Goal: Use online tool/utility: Use online tool/utility

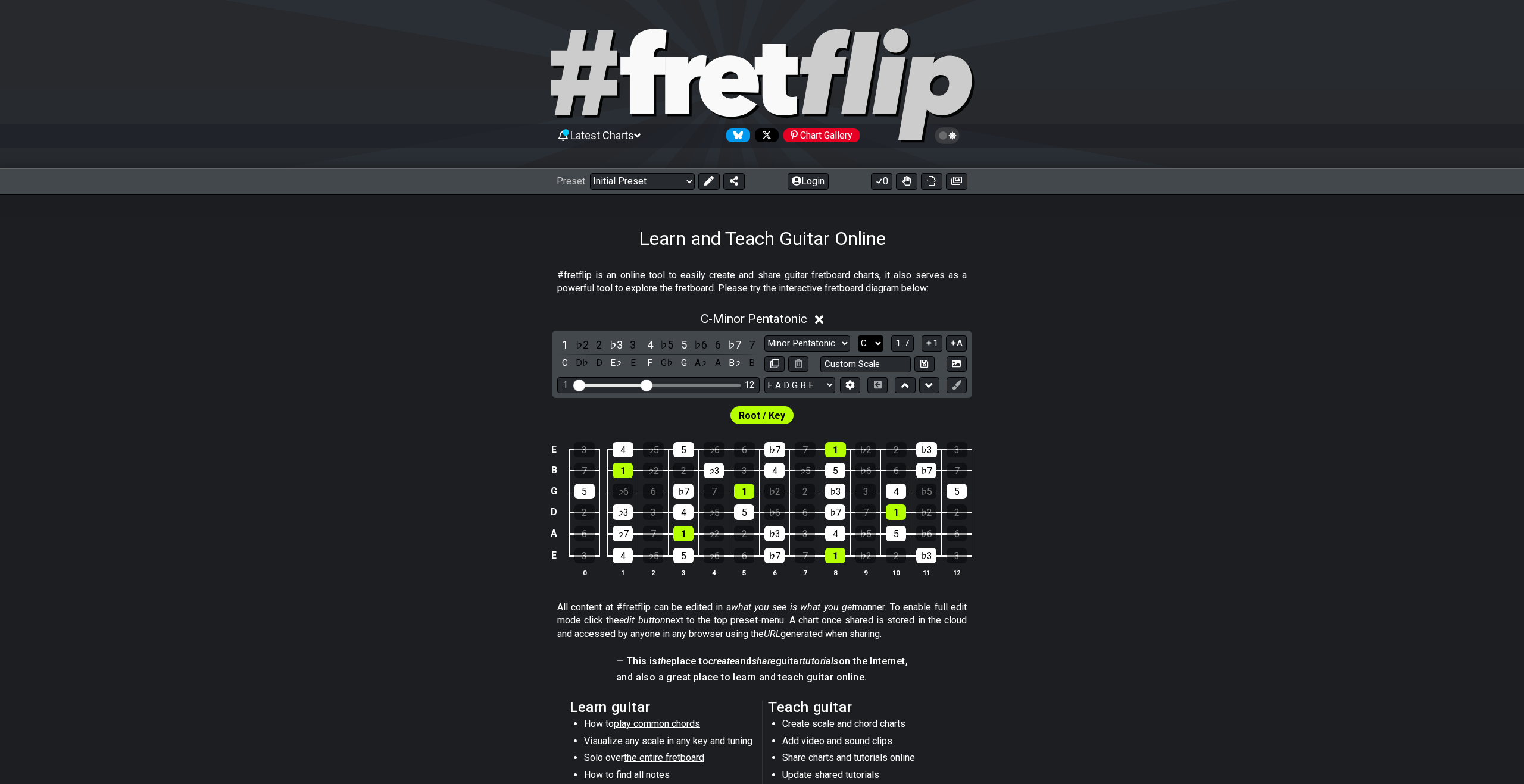
click at [871, 346] on select "A♭ A A♯ B♭ B C C♯ D♭ D D♯ E♭ E F F♯ G♭ G G♯" at bounding box center [870, 343] width 26 height 16
select select "D#"
click at [858, 335] on select "A♭ A A♯ B♭ B C C♯ D♭ D D♯ E♭ E F F♯ G♭ G G♯" at bounding box center [870, 343] width 26 height 16
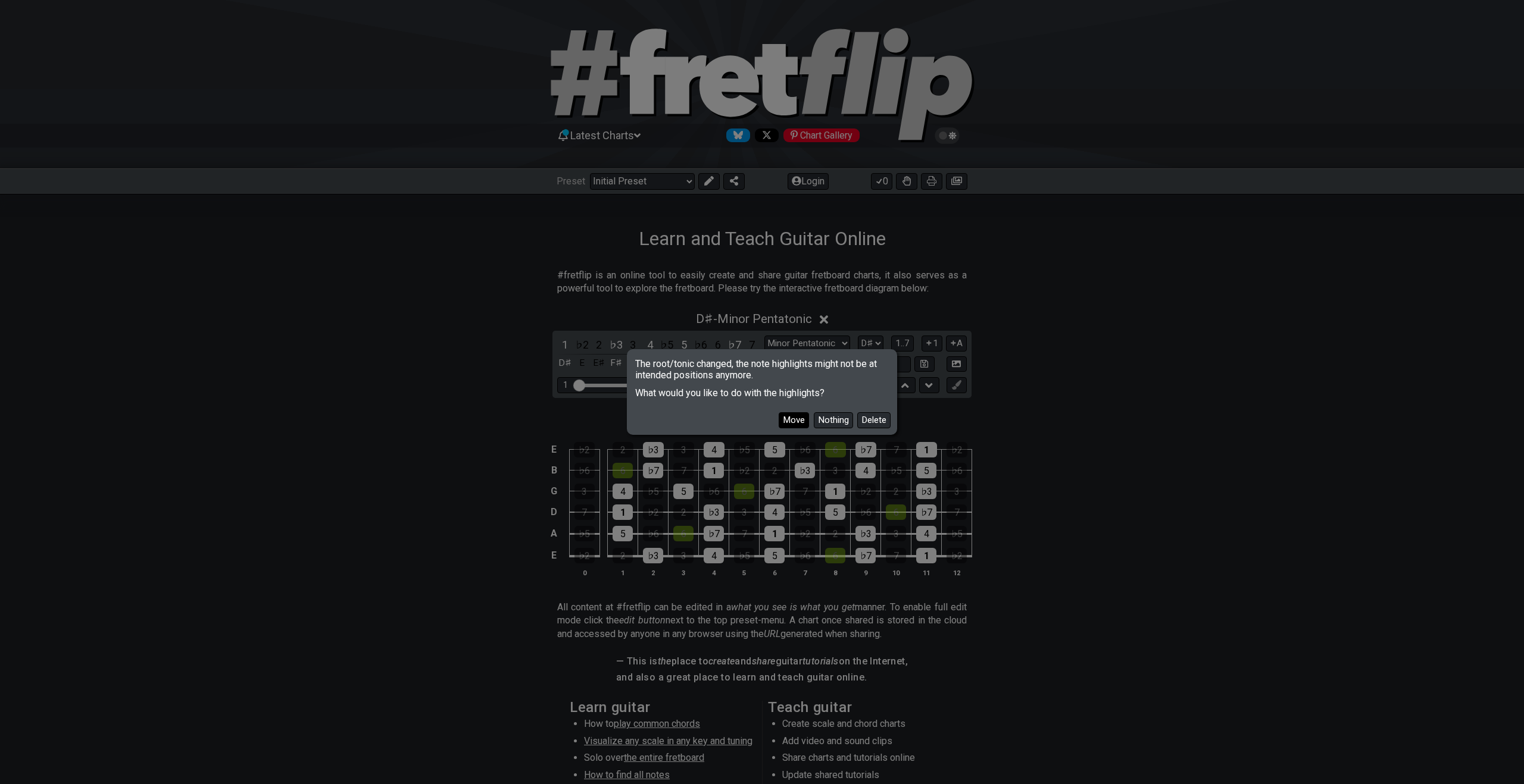
click at [789, 419] on button "Move" at bounding box center [793, 420] width 31 height 16
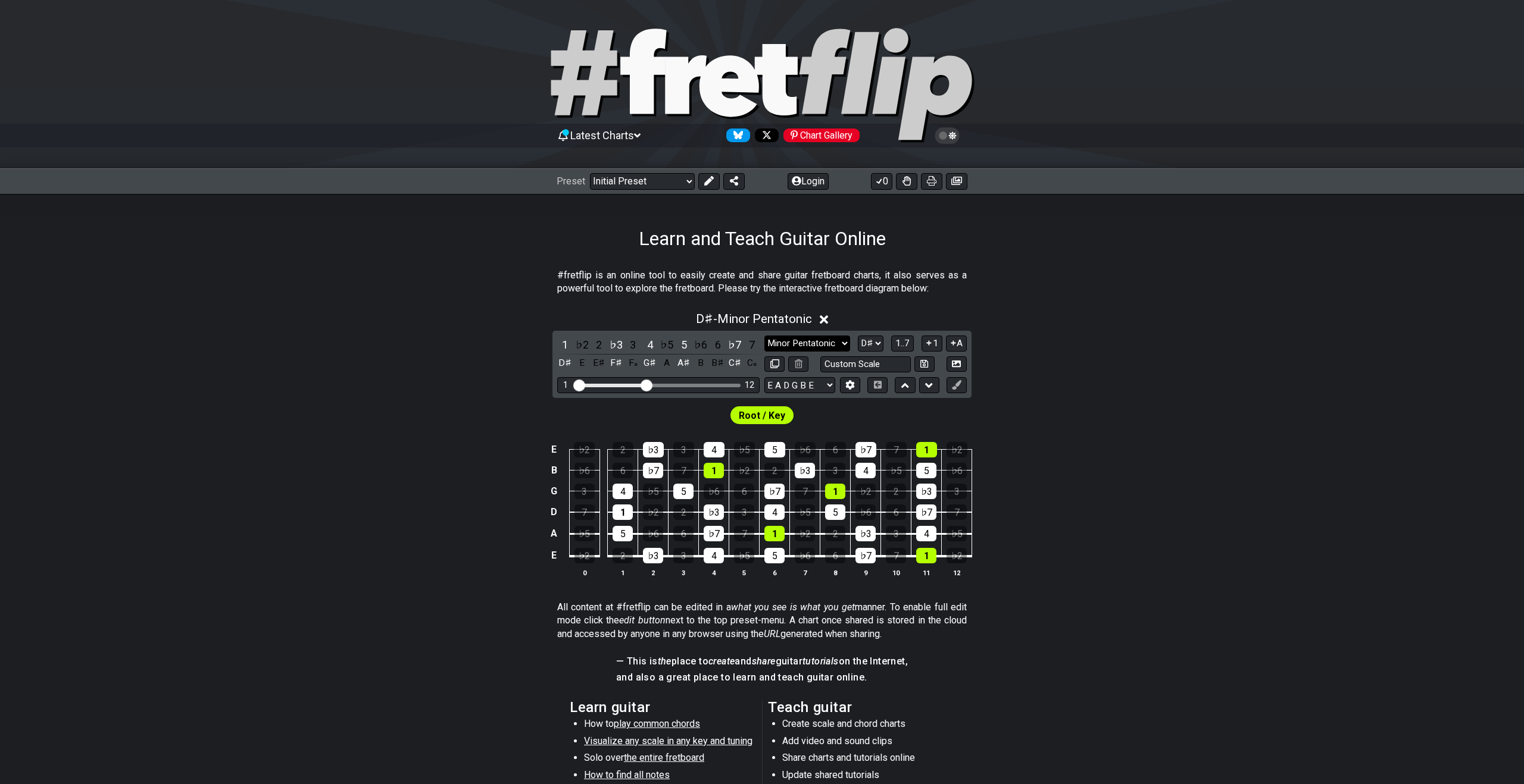
click at [822, 341] on select "Minor Pentatonic Click to edit Minor Pentatonic Major Pentatonic Minor Blues Ma…" at bounding box center [807, 343] width 86 height 16
select select "Minor / Aeolian"
click at [764, 335] on select "Minor Pentatonic Click to edit Minor Pentatonic Major Pentatonic Minor Blues Ma…" at bounding box center [807, 343] width 86 height 16
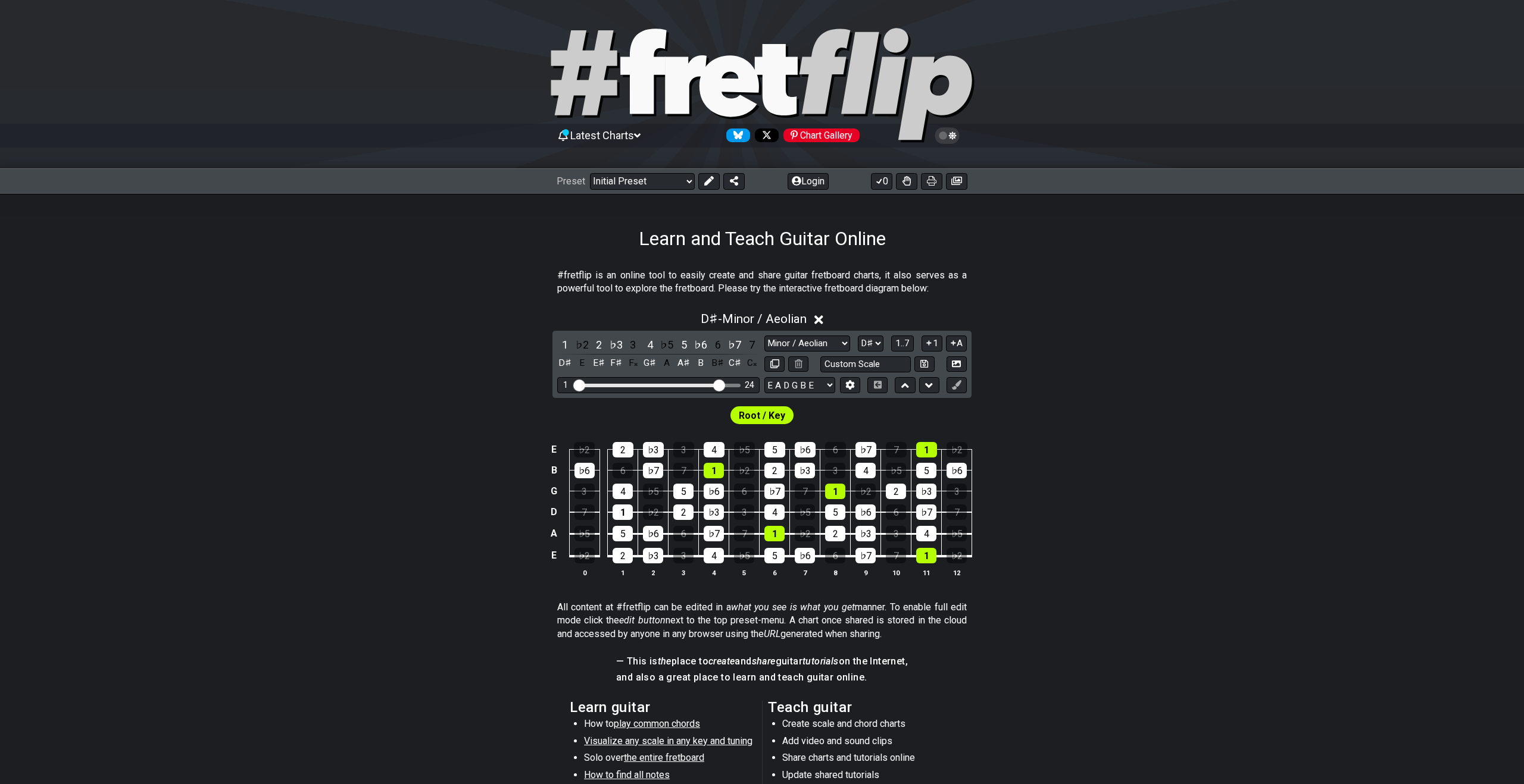
drag, startPoint x: 645, startPoint y: 388, endPoint x: 718, endPoint y: 388, distance: 73.0
click at [718, 385] on input "Visible fret range" at bounding box center [659, 385] width 169 height 0
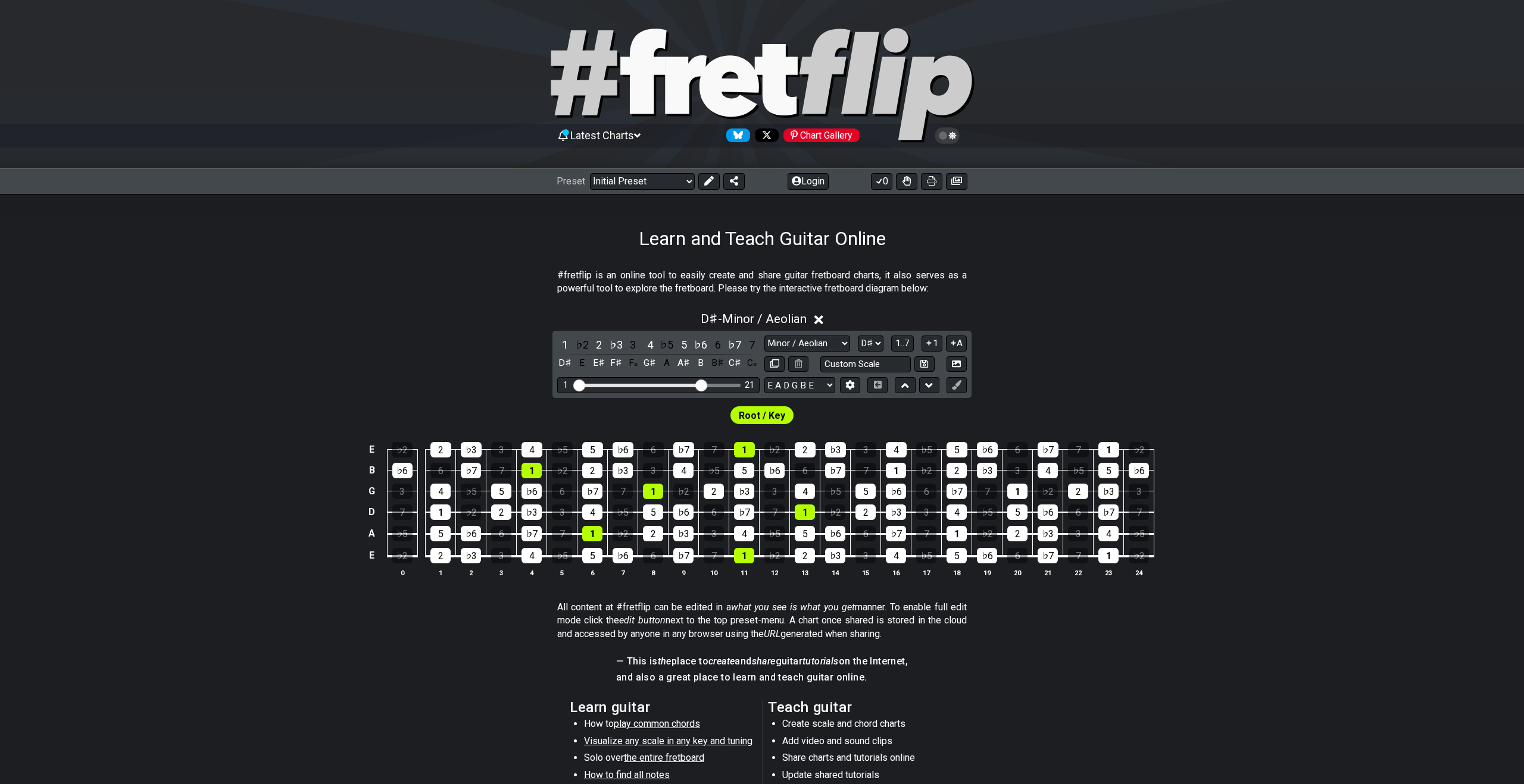
drag, startPoint x: 722, startPoint y: 385, endPoint x: 701, endPoint y: 383, distance: 21.1
click at [701, 385] on input "Visible fret range" at bounding box center [659, 385] width 169 height 0
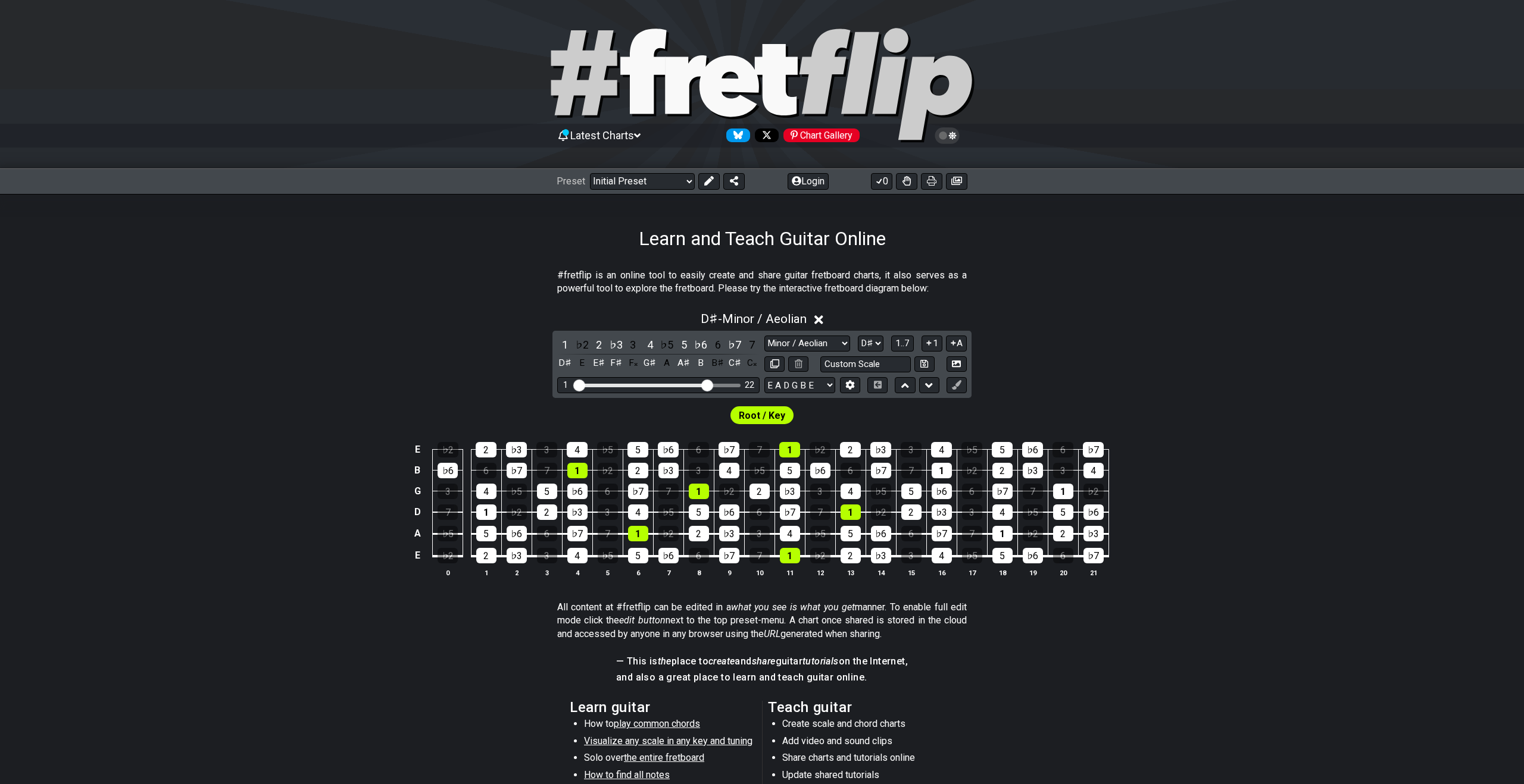
click at [707, 385] on input "Visible fret range" at bounding box center [659, 385] width 169 height 0
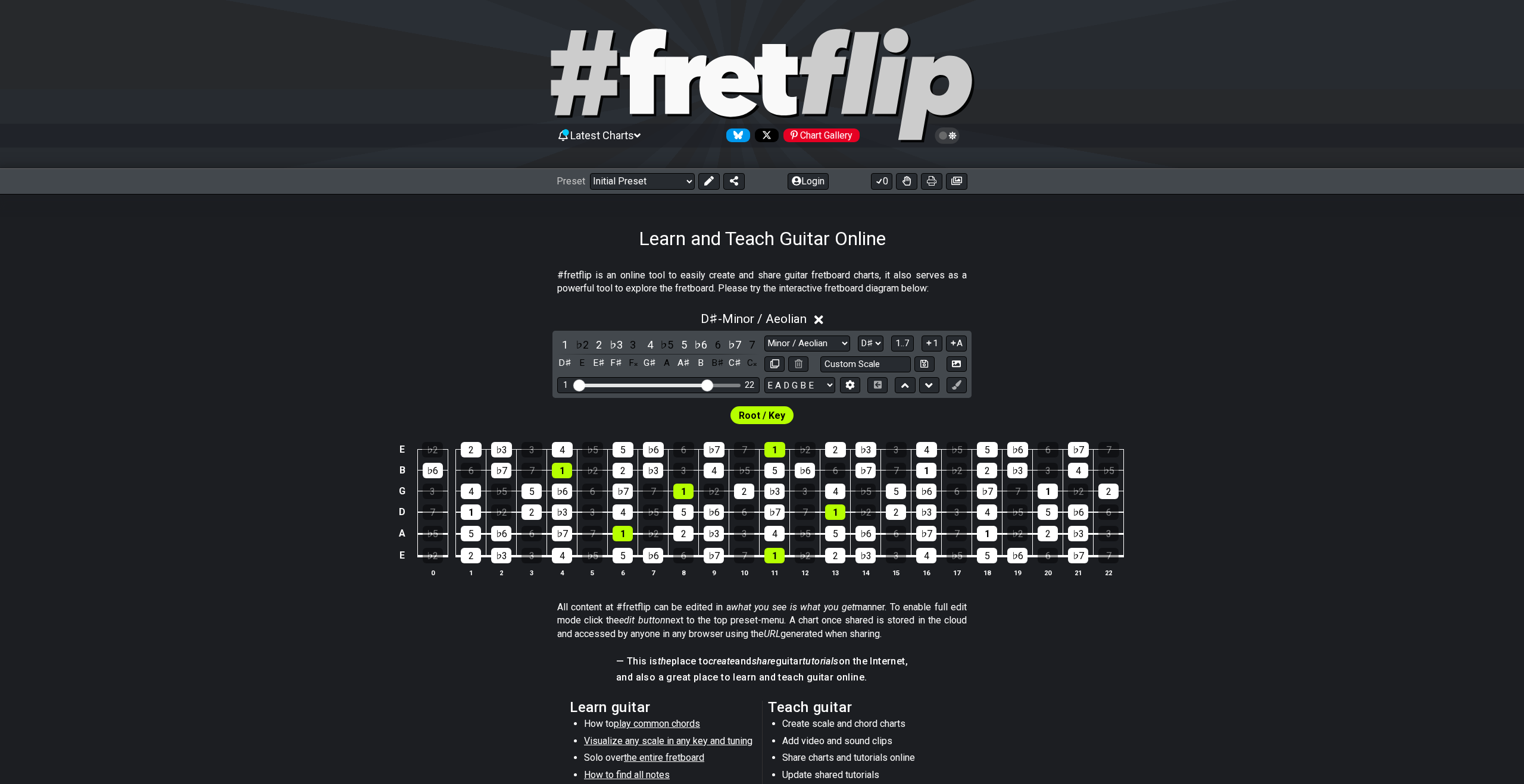
scroll to position [8, 0]
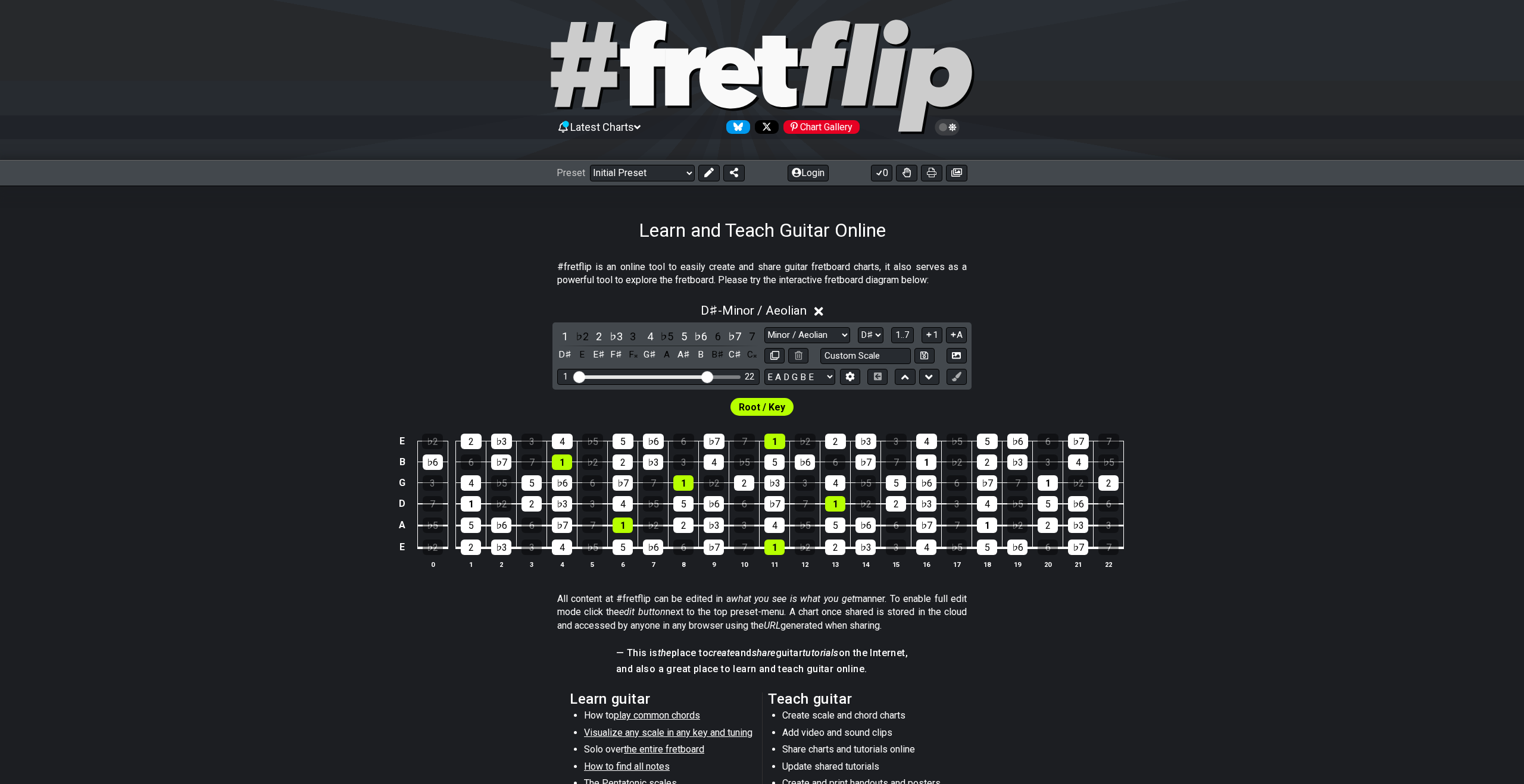
click at [1170, 55] on div at bounding box center [762, 78] width 1524 height 122
